Goal: Use online tool/utility: Use online tool/utility

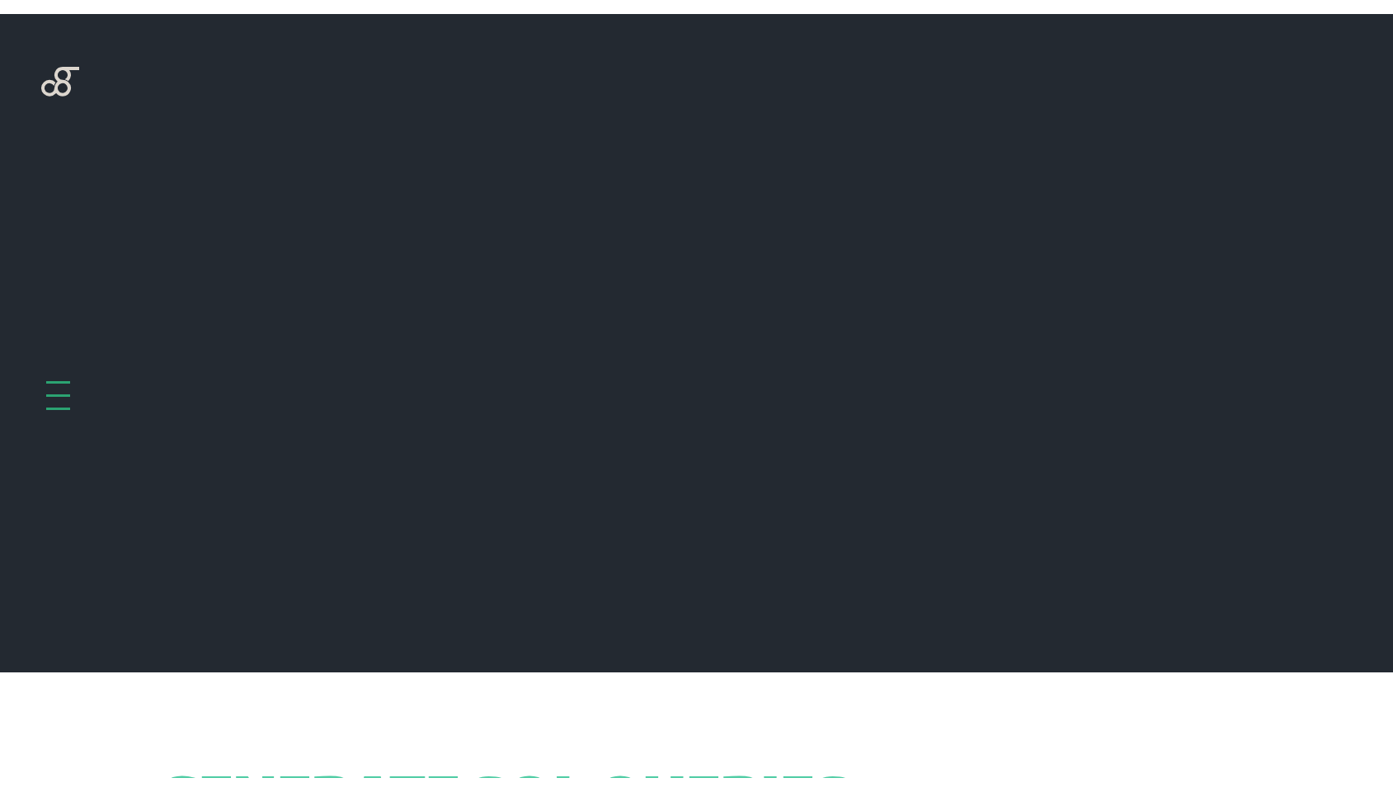
scroll to position [658, 0]
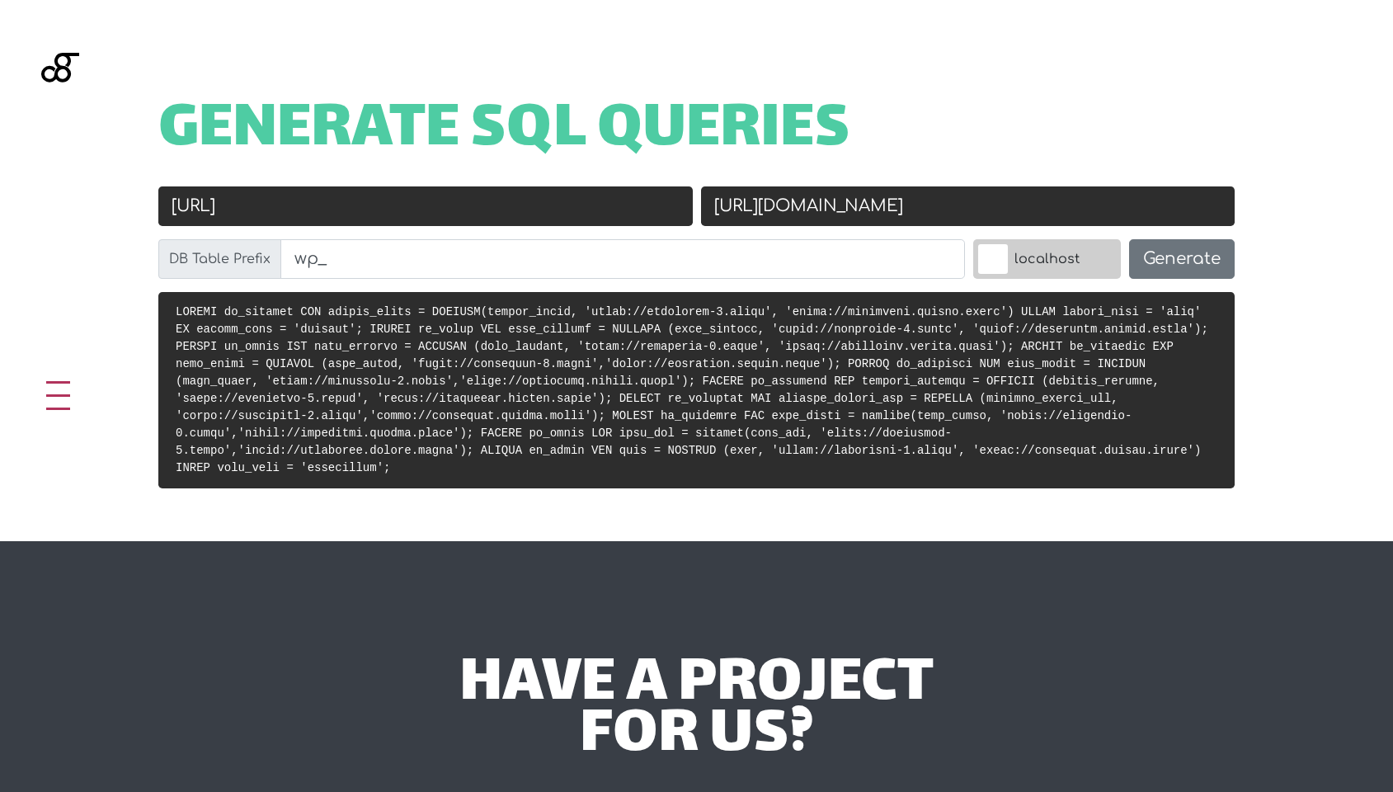
click at [480, 200] on input "https://homeplace-2.local" at bounding box center [425, 206] width 534 height 40
paste input "farmers-market-staging.local/"
type input "[URL]"
paste input "stg-adelaidefarmersmarket-afmstaging.kinsta.cloud/"
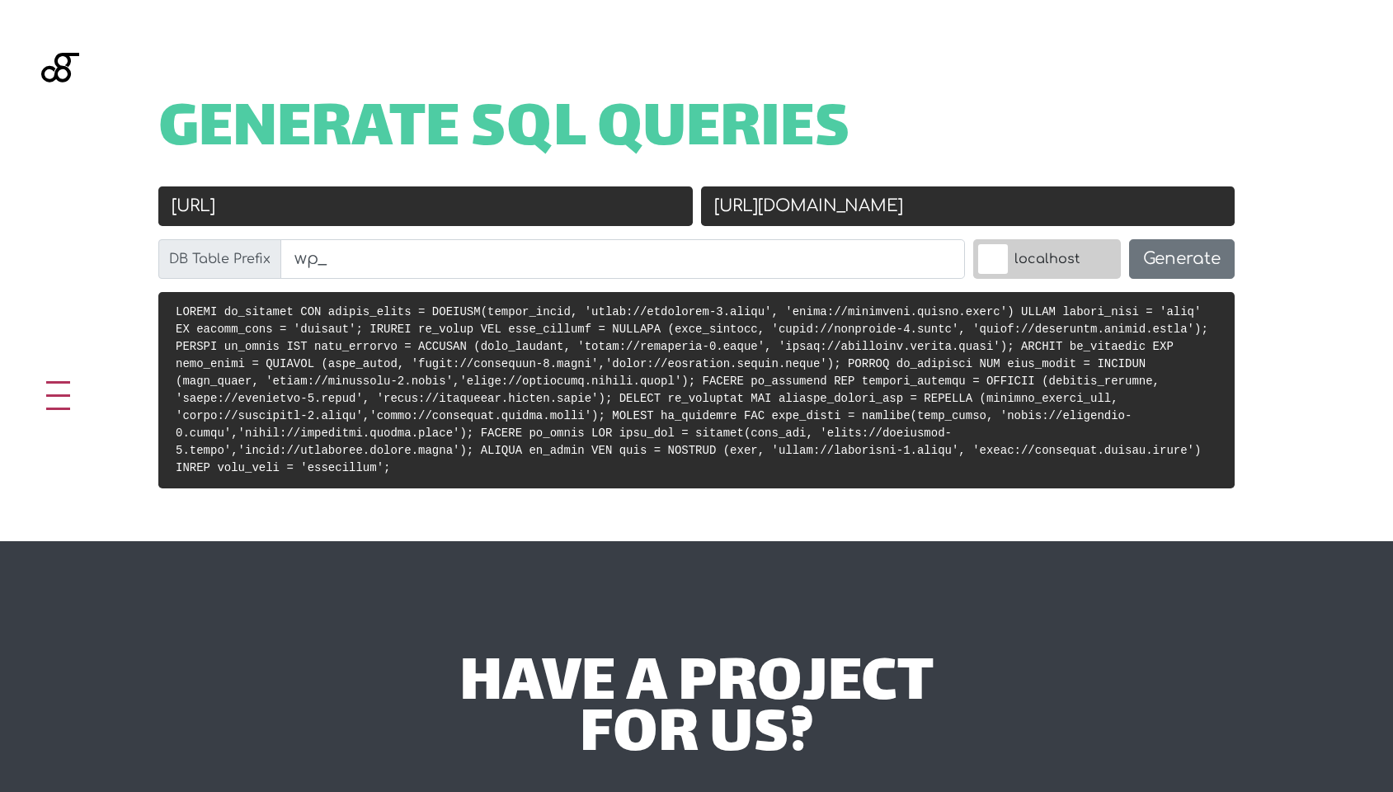
type input "[URL][DOMAIN_NAME]"
click at [1216, 277] on button "Generate" at bounding box center [1182, 259] width 106 height 40
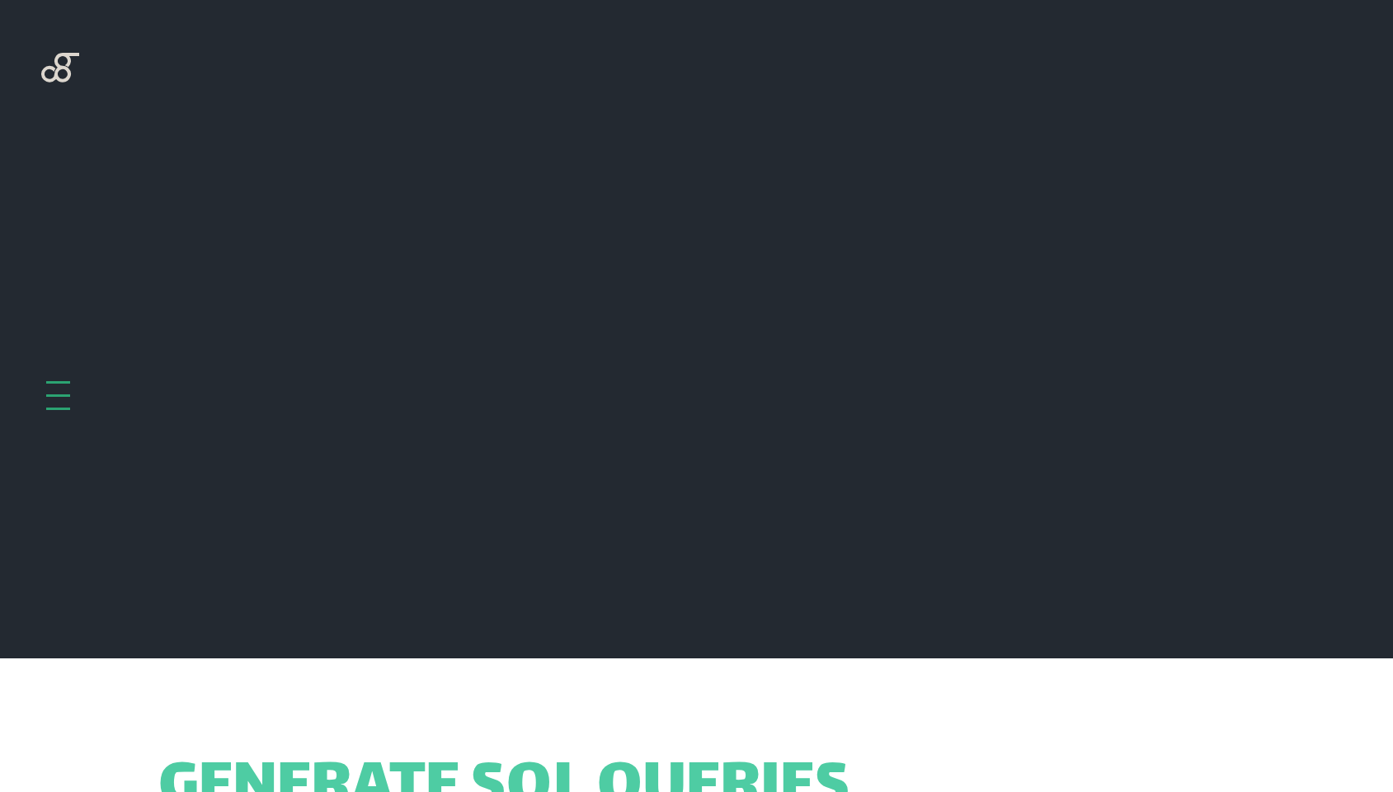
scroll to position [658, 0]
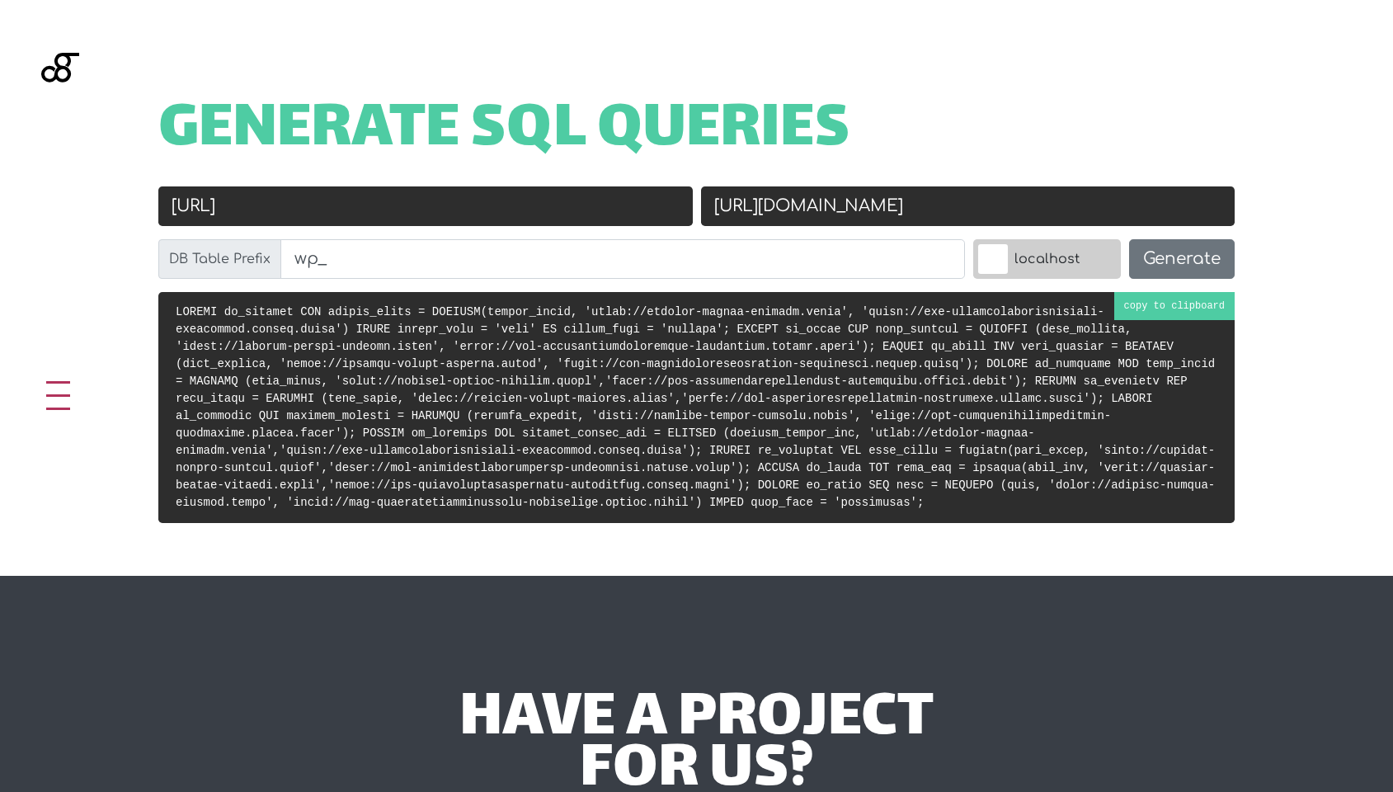
click at [989, 398] on code at bounding box center [695, 407] width 1039 height 204
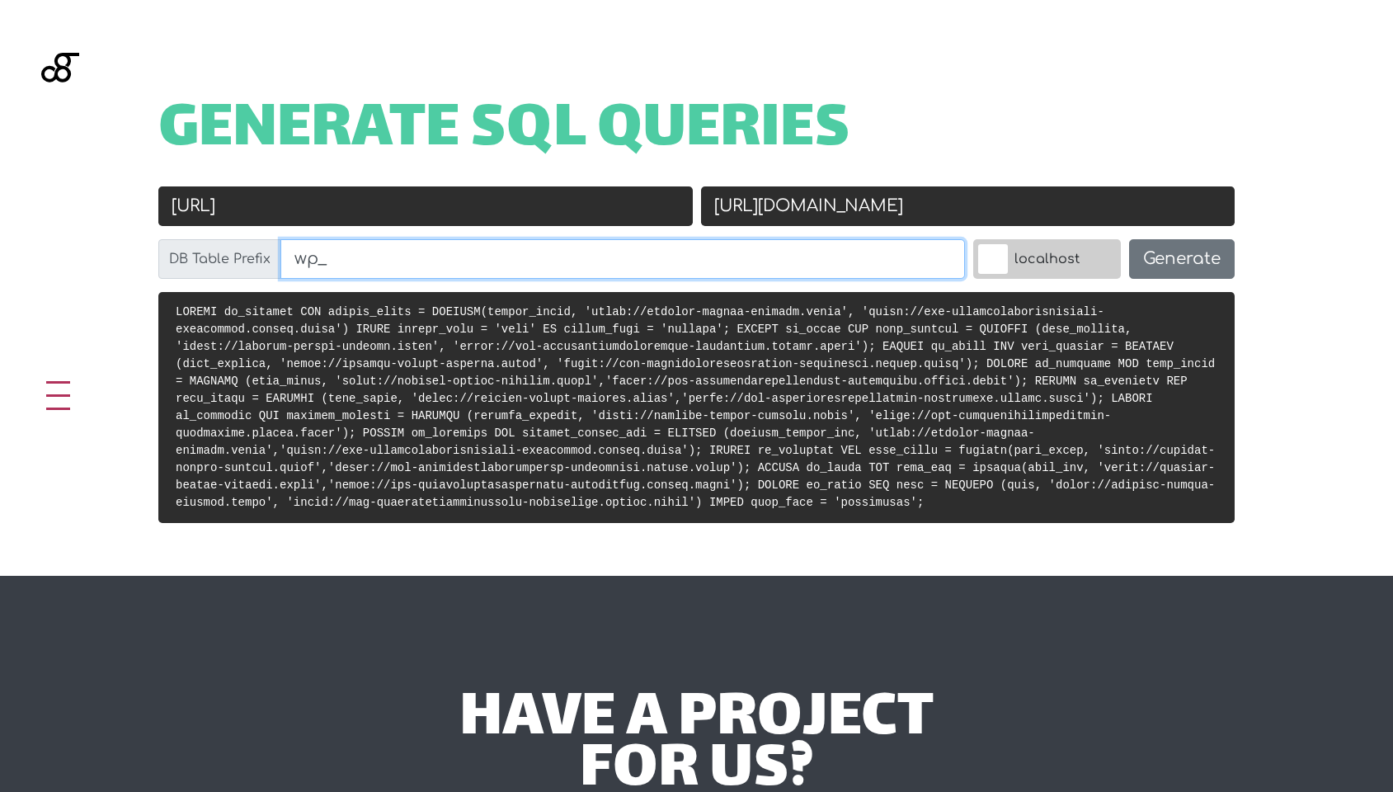
click at [363, 267] on input "wp_" at bounding box center [622, 259] width 684 height 40
paste input "q1ahmj76o9_gf_addon_feed"
drag, startPoint x: 430, startPoint y: 260, endPoint x: 839, endPoint y: 285, distance: 409.8
click at [839, 285] on div "DB Table Prefix wp_q1ahmj76o9_gf_addon_feed" at bounding box center [561, 265] width 815 height 53
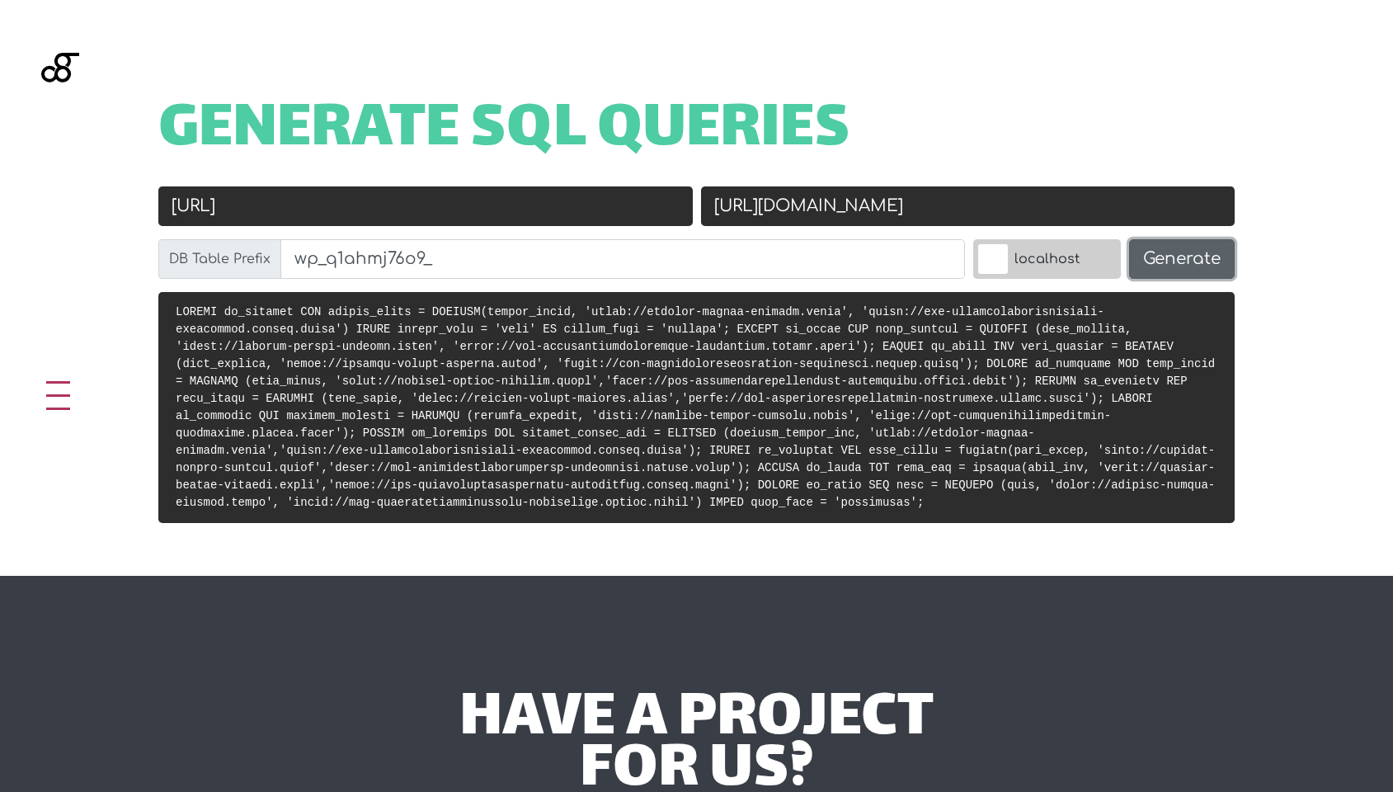
type input "wp_q1ahmj76o9_"
click at [1173, 259] on button "Generate" at bounding box center [1182, 259] width 106 height 40
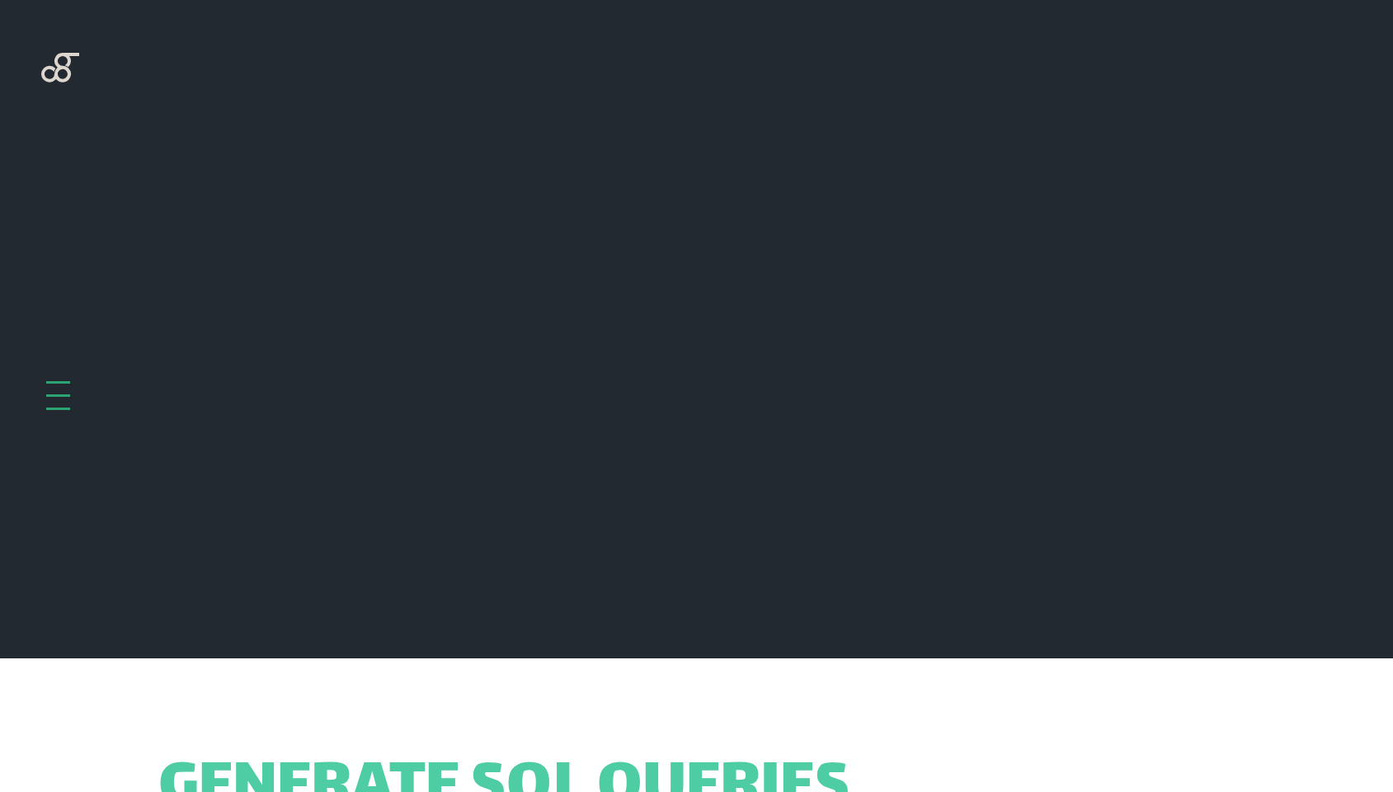
scroll to position [658, 0]
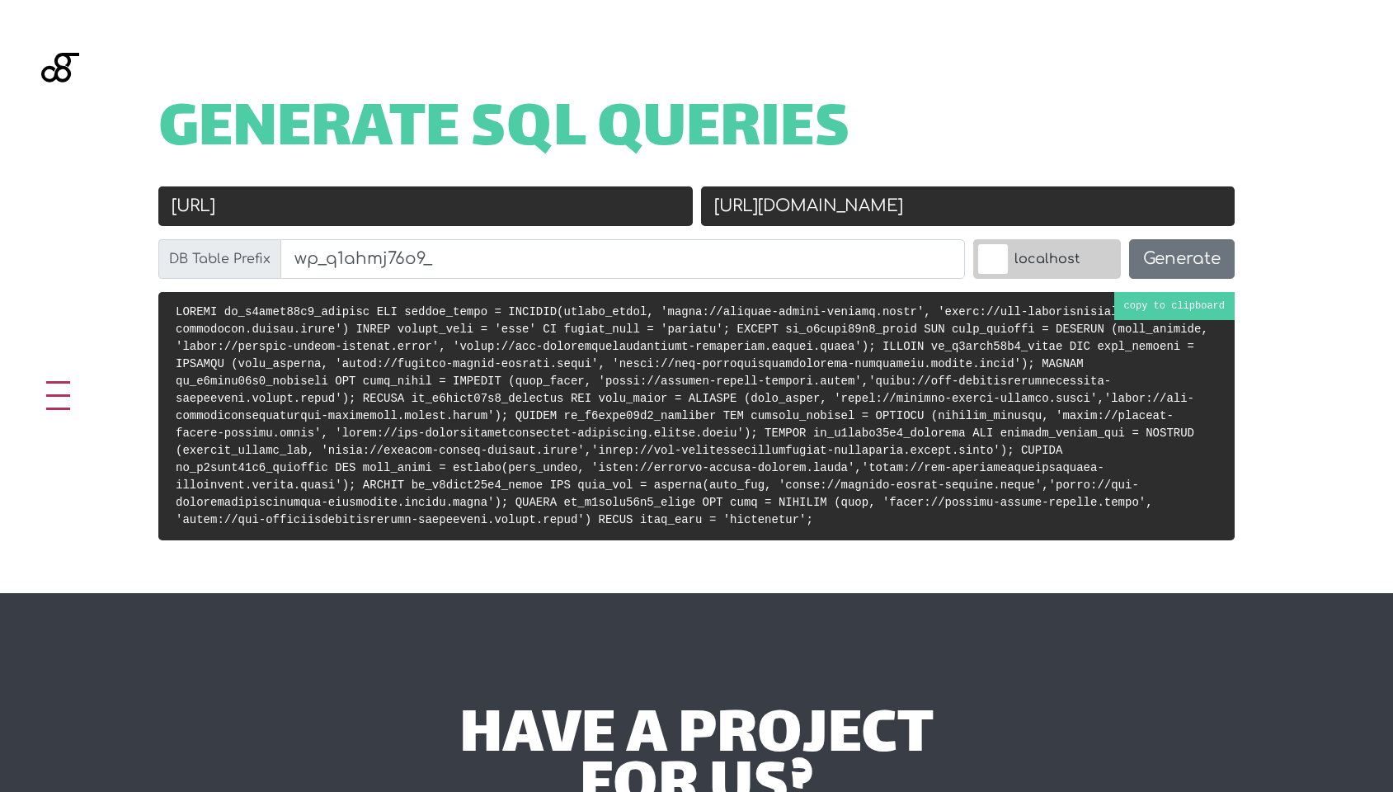
click at [824, 402] on code at bounding box center [692, 415] width 1032 height 221
